Goal: Information Seeking & Learning: Learn about a topic

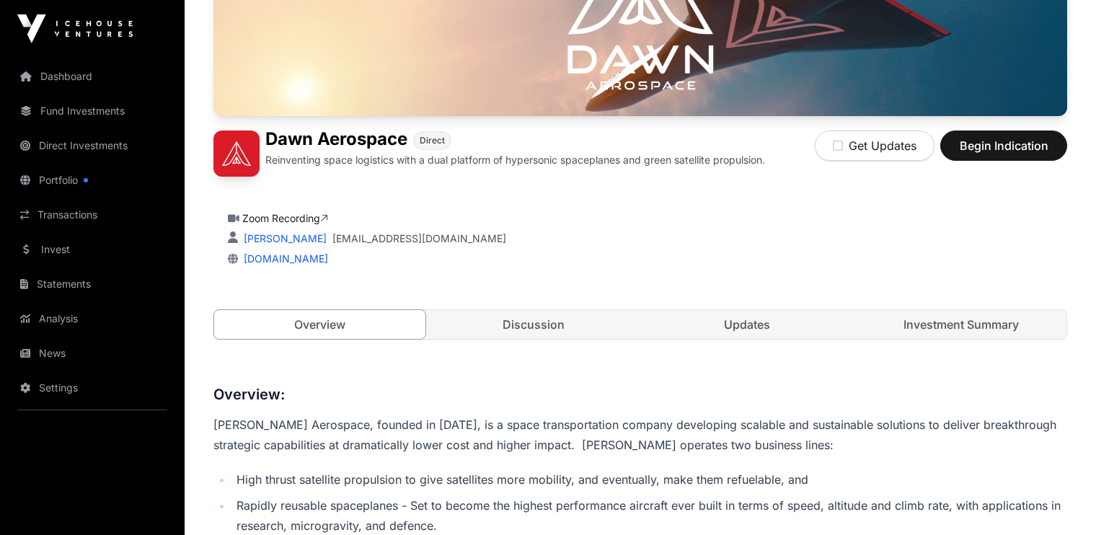
scroll to position [239, 0]
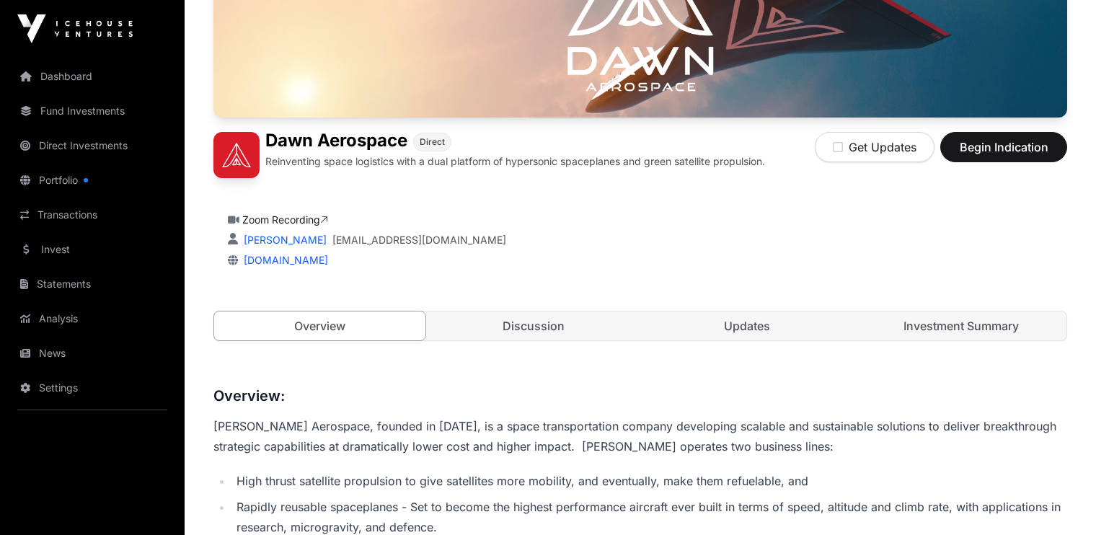
click at [928, 317] on link "Investment Summary" at bounding box center [961, 325] width 211 height 29
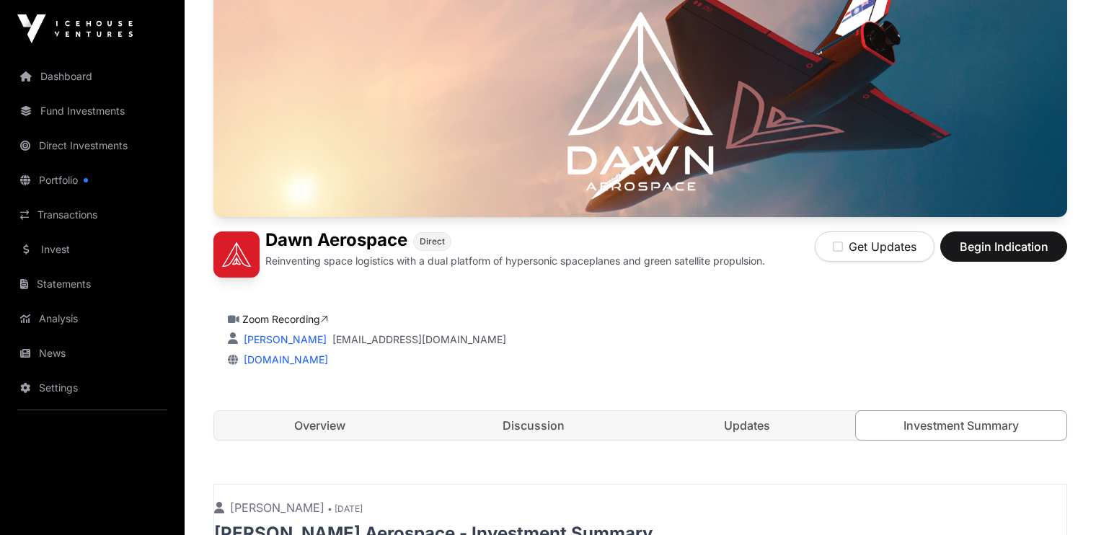
scroll to position [346, 0]
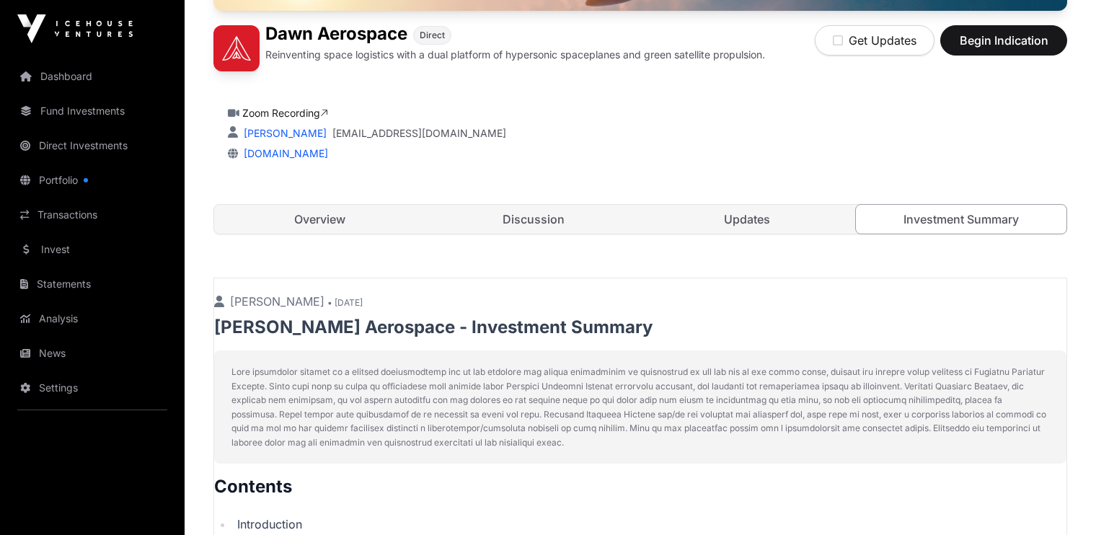
click at [758, 214] on link "Updates" at bounding box center [746, 219] width 211 height 29
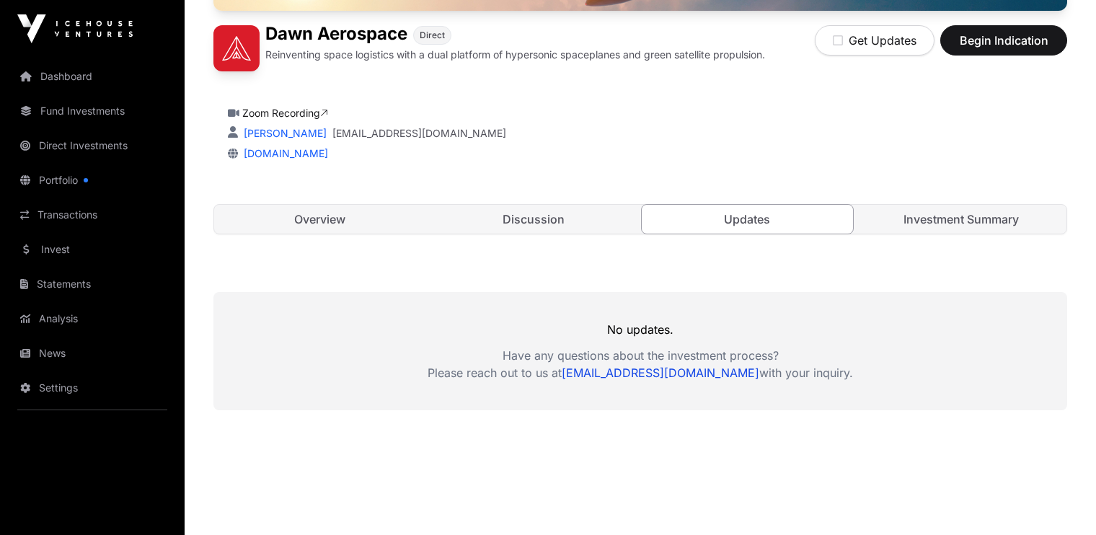
click at [547, 220] on link "Discussion" at bounding box center [533, 219] width 211 height 29
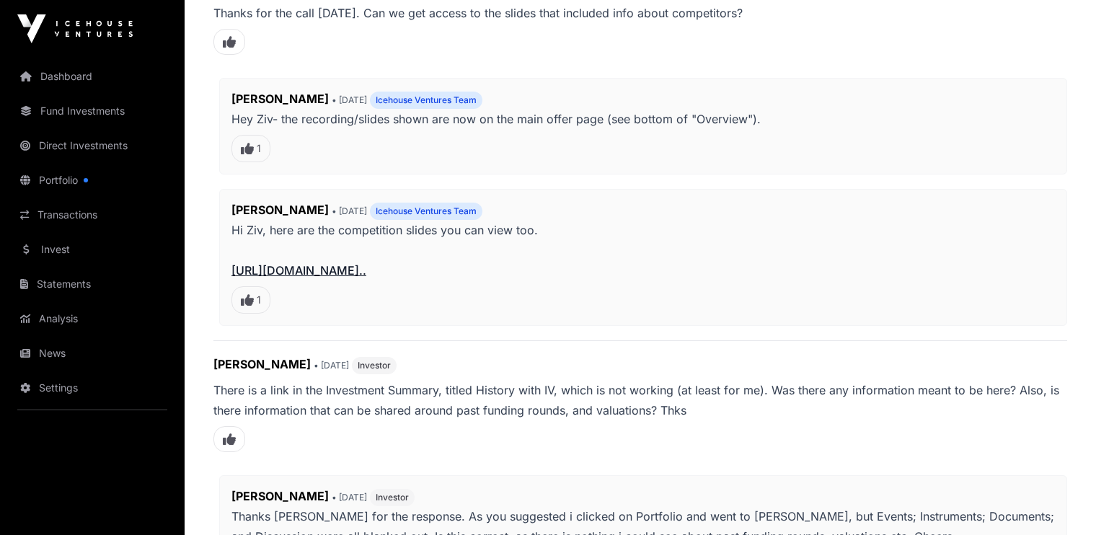
scroll to position [647, 0]
click at [360, 269] on link "[URL][DOMAIN_NAME].." at bounding box center [298, 271] width 135 height 14
click at [366, 268] on link "[URL][DOMAIN_NAME].." at bounding box center [298, 271] width 135 height 14
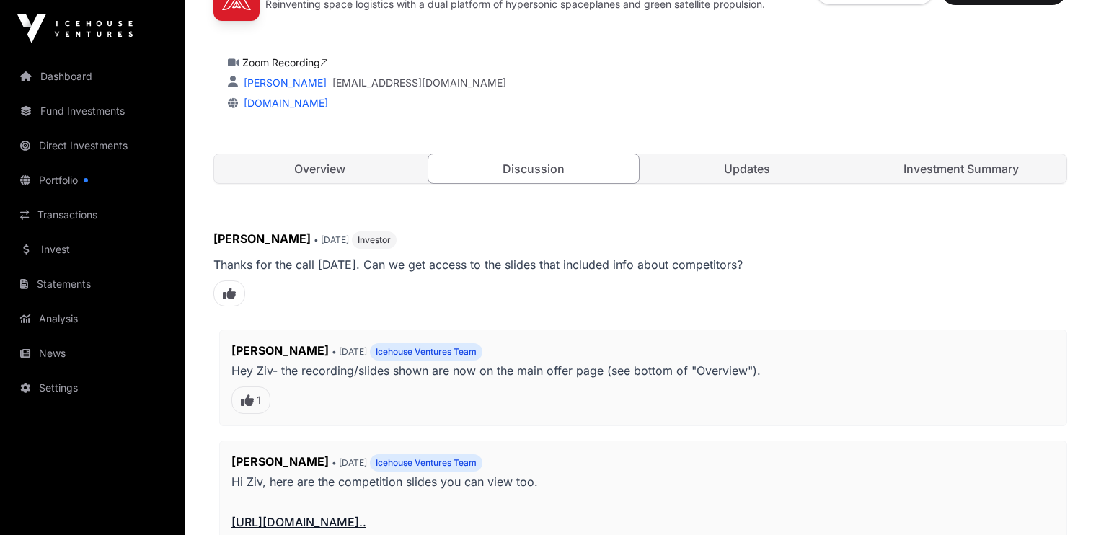
scroll to position [395, 0]
click at [319, 170] on link "Overview" at bounding box center [319, 170] width 211 height 29
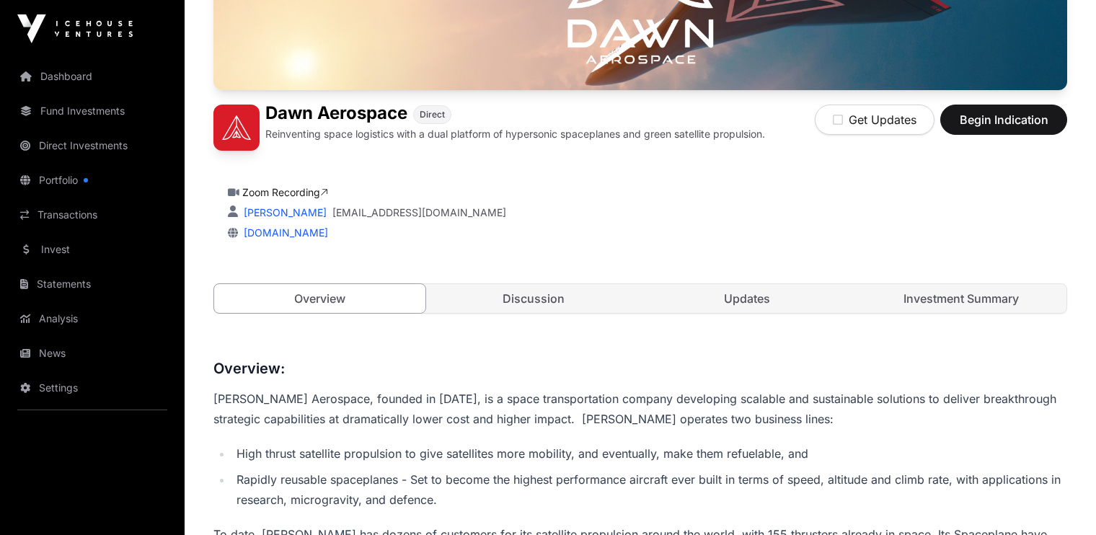
scroll to position [265, 0]
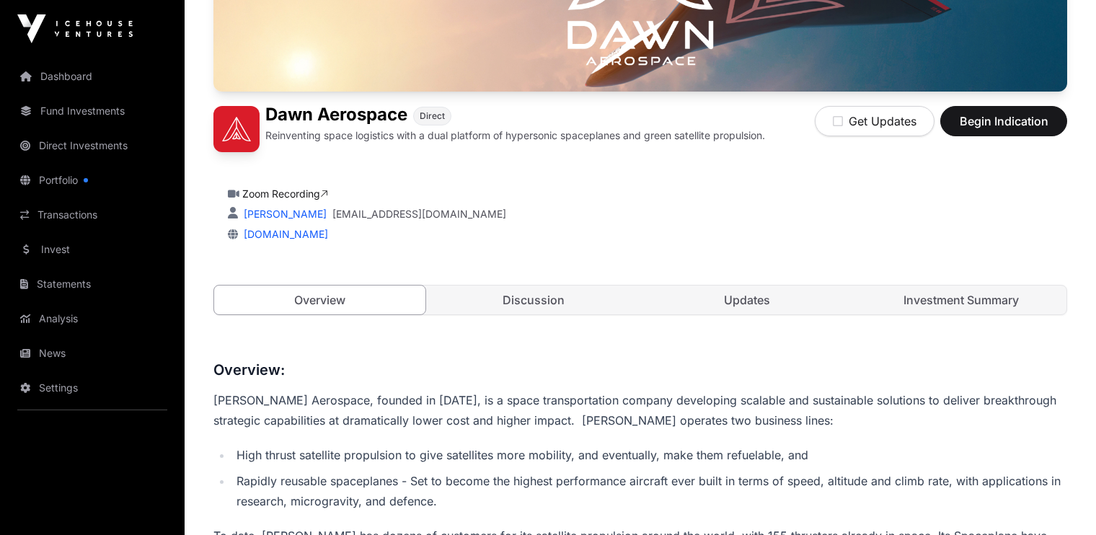
click at [925, 299] on link "Investment Summary" at bounding box center [961, 299] width 211 height 29
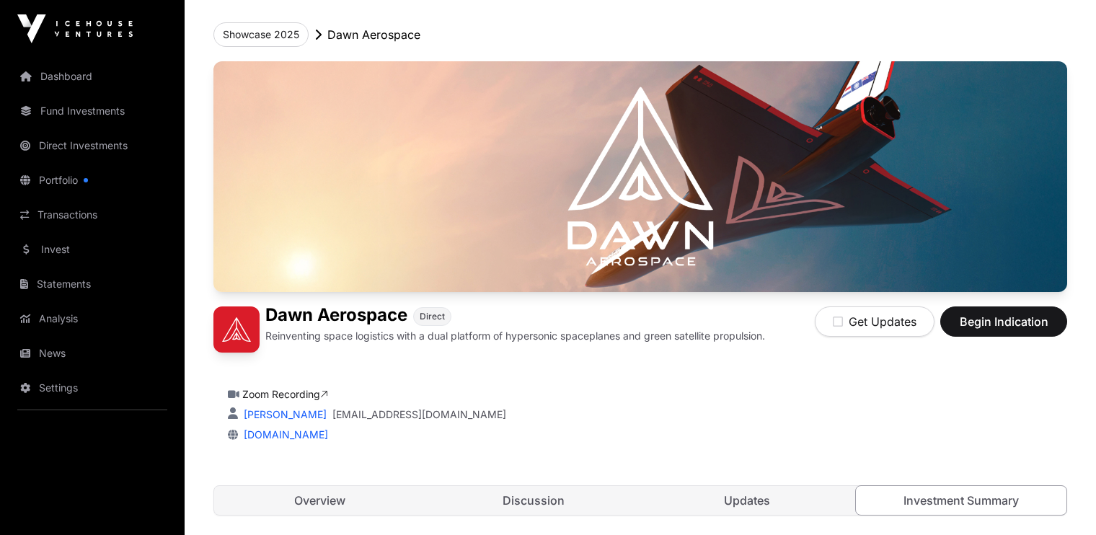
scroll to position [74, 0]
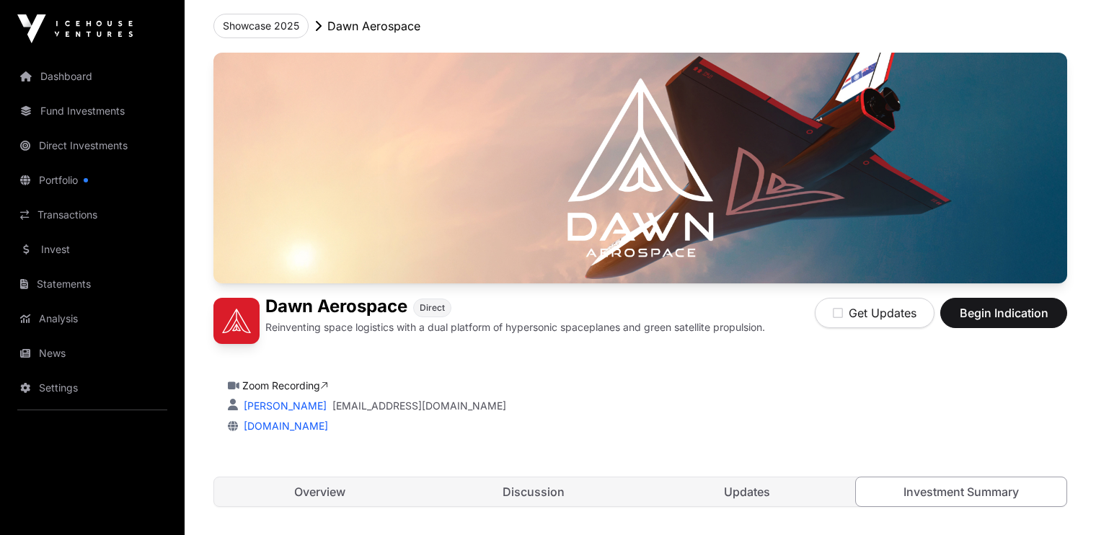
click at [307, 385] on link "Zoom Recording" at bounding box center [285, 385] width 86 height 12
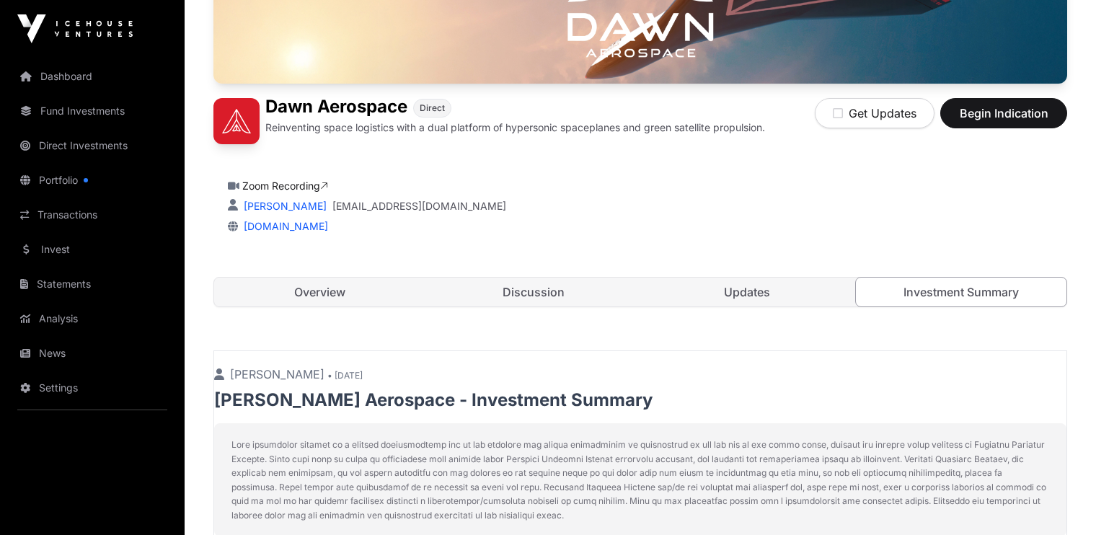
scroll to position [275, 0]
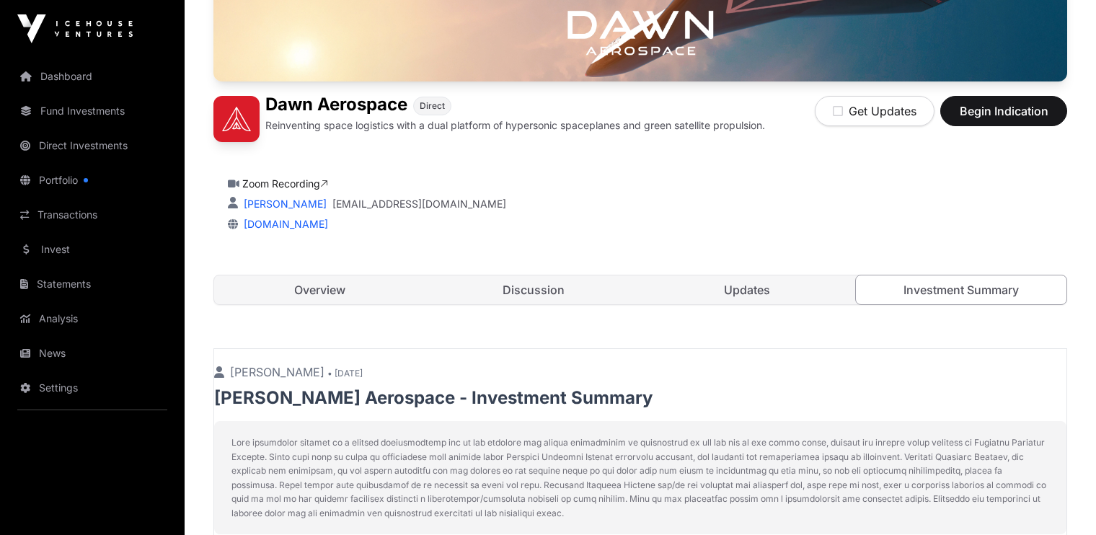
click at [316, 283] on link "Overview" at bounding box center [319, 289] width 211 height 29
